Goal: Transaction & Acquisition: Purchase product/service

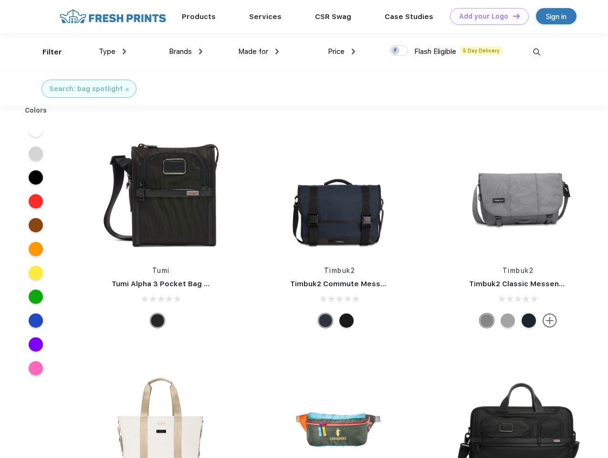
click at [486, 16] on link "Add your Logo Design Tool" at bounding box center [489, 16] width 79 height 17
click at [0, 0] on div "Design Tool" at bounding box center [0, 0] width 0 height 0
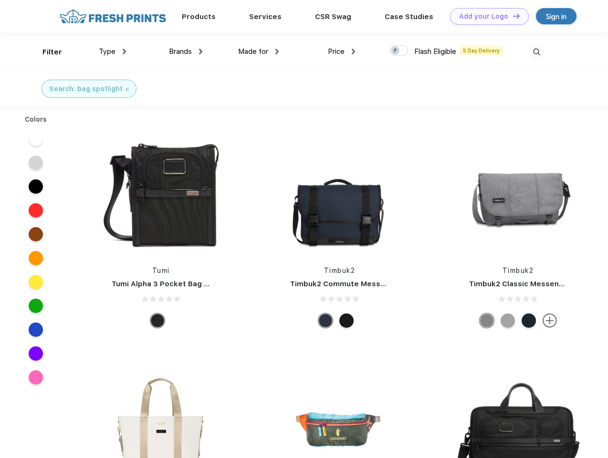
click at [512, 16] on link "Add your Logo Design Tool" at bounding box center [489, 16] width 79 height 17
click at [46, 52] on div "Filter" at bounding box center [52, 52] width 20 height 11
click at [113, 52] on span "Type" at bounding box center [107, 51] width 17 height 9
click at [186, 52] on span "Brands" at bounding box center [180, 51] width 23 height 9
click at [259, 52] on span "Made for" at bounding box center [253, 51] width 30 height 9
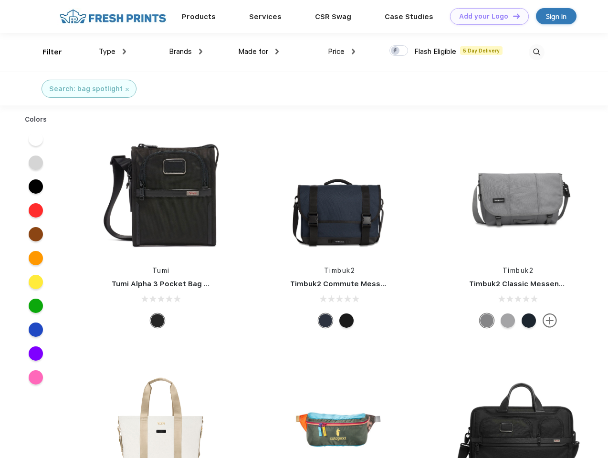
click at [342, 52] on span "Price" at bounding box center [336, 51] width 17 height 9
click at [399, 51] on div at bounding box center [399, 50] width 19 height 11
click at [396, 51] on input "checkbox" at bounding box center [393, 48] width 6 height 6
click at [537, 52] on img at bounding box center [537, 52] width 16 height 16
